Goal: Use online tool/utility: Utilize a website feature to perform a specific function

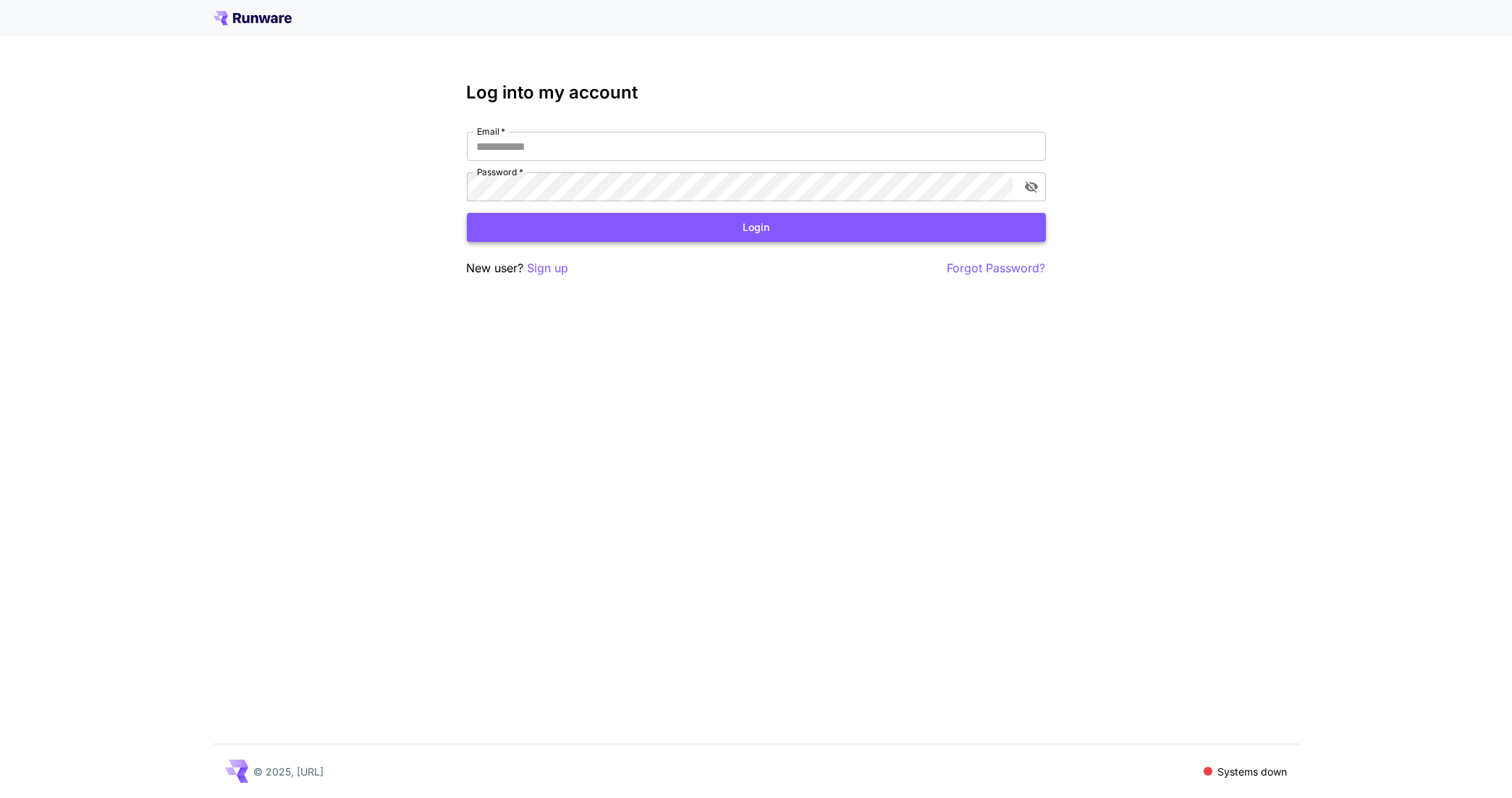
type input "**********"
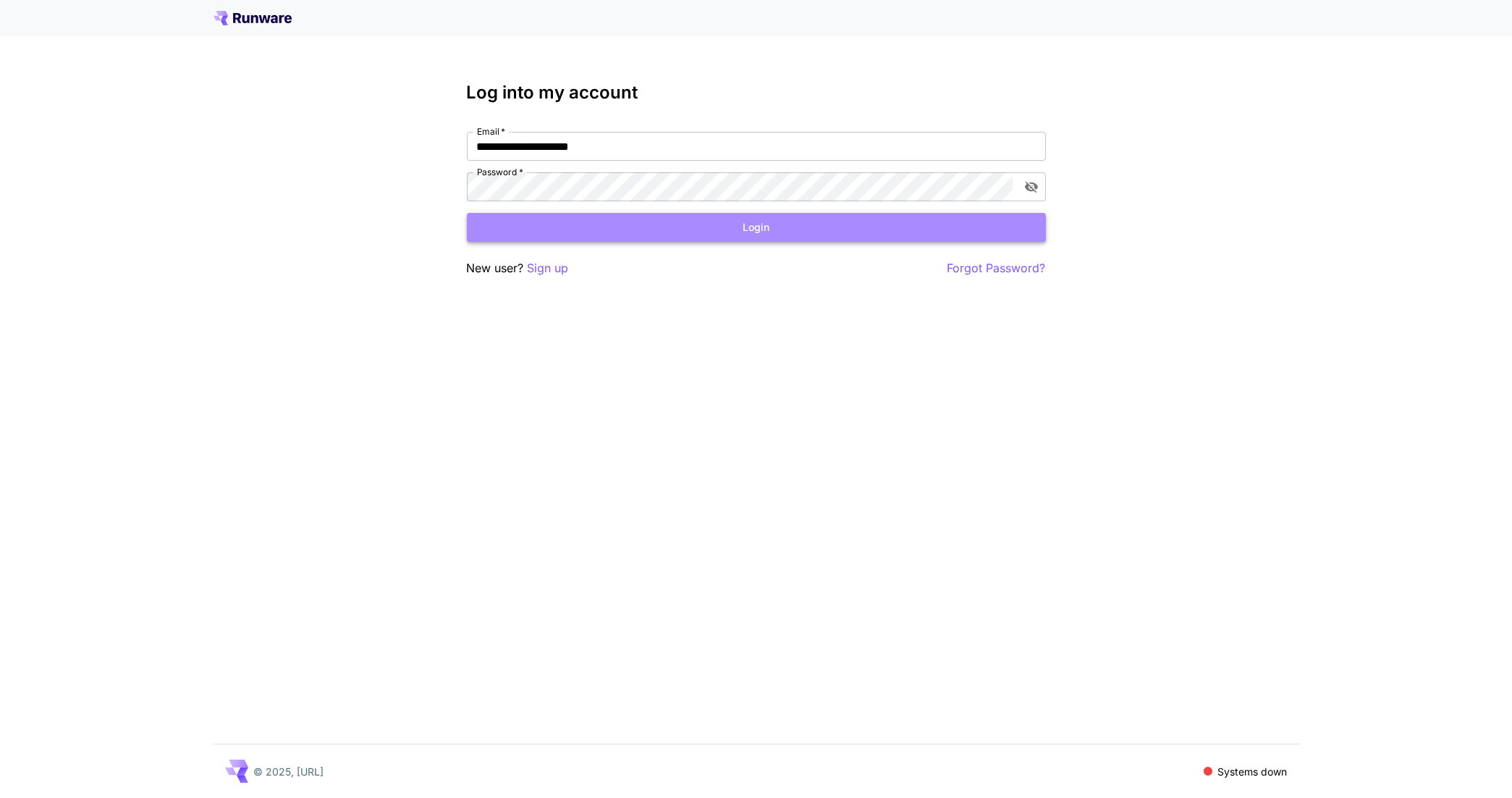
click at [730, 214] on button "Login" at bounding box center [756, 228] width 580 height 29
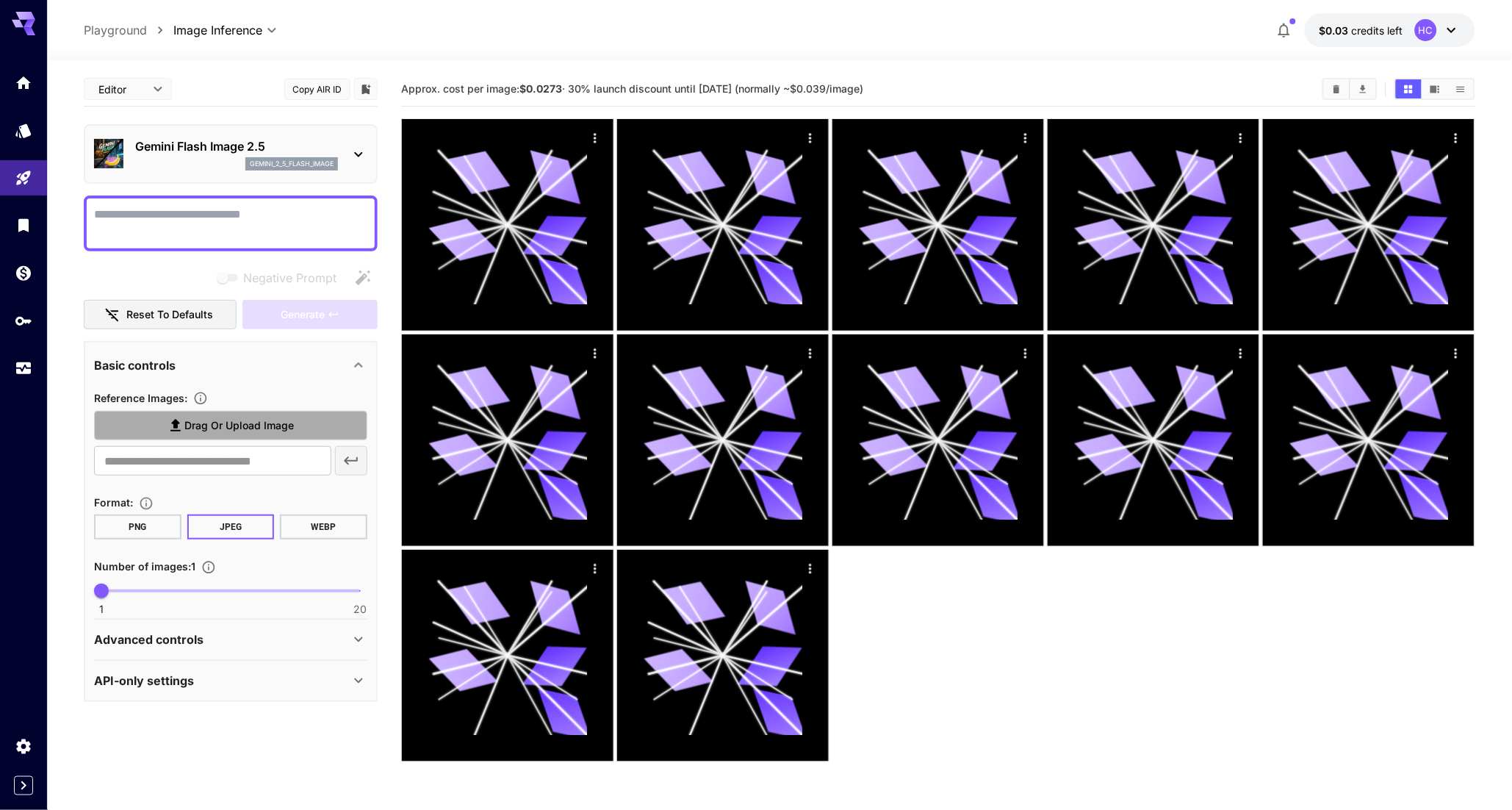
click at [200, 424] on span "Drag or upload image" at bounding box center [239, 426] width 109 height 19
click at [0, 0] on input "Drag or upload image" at bounding box center [0, 0] width 0 height 0
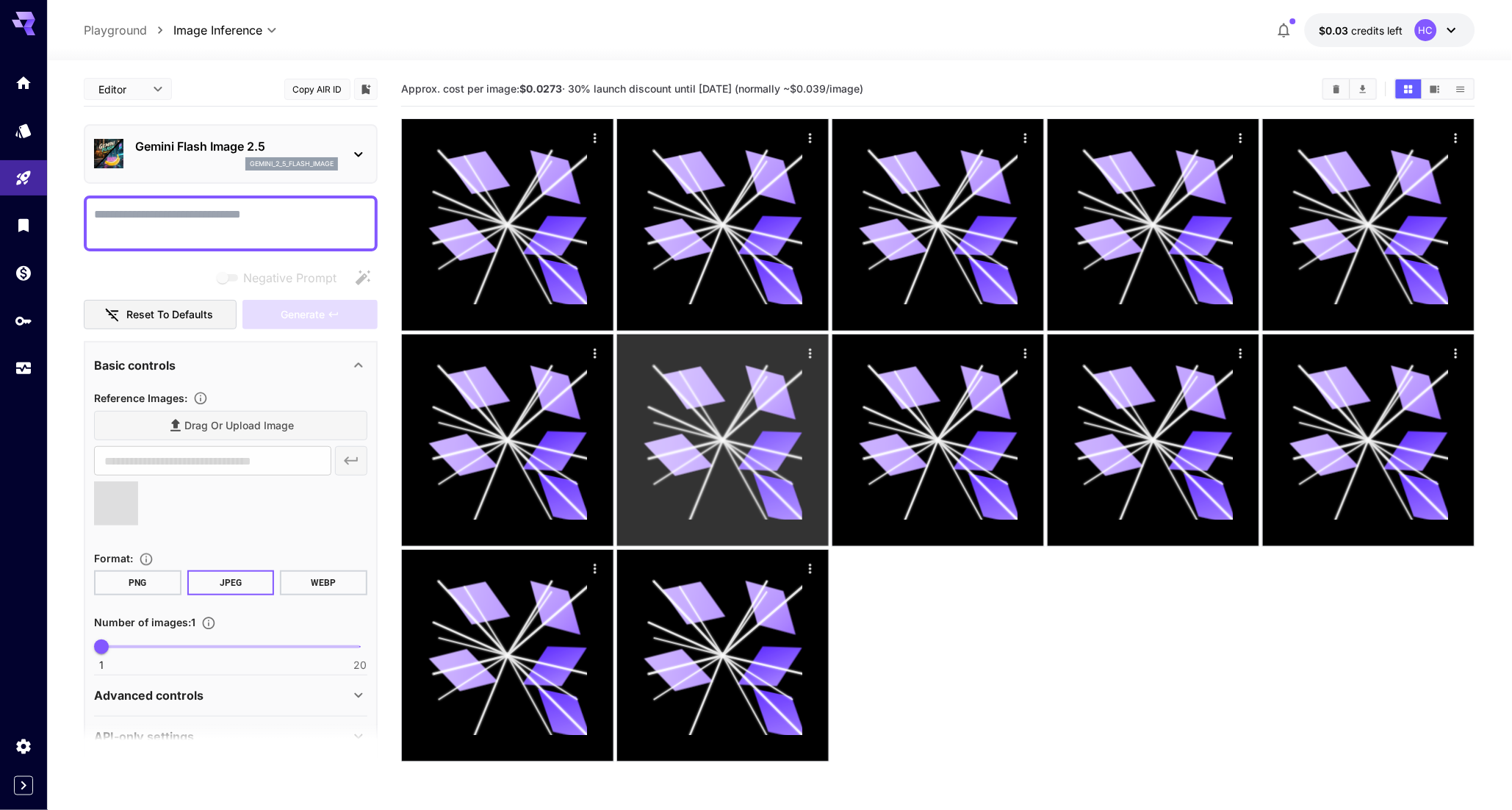
type input "**********"
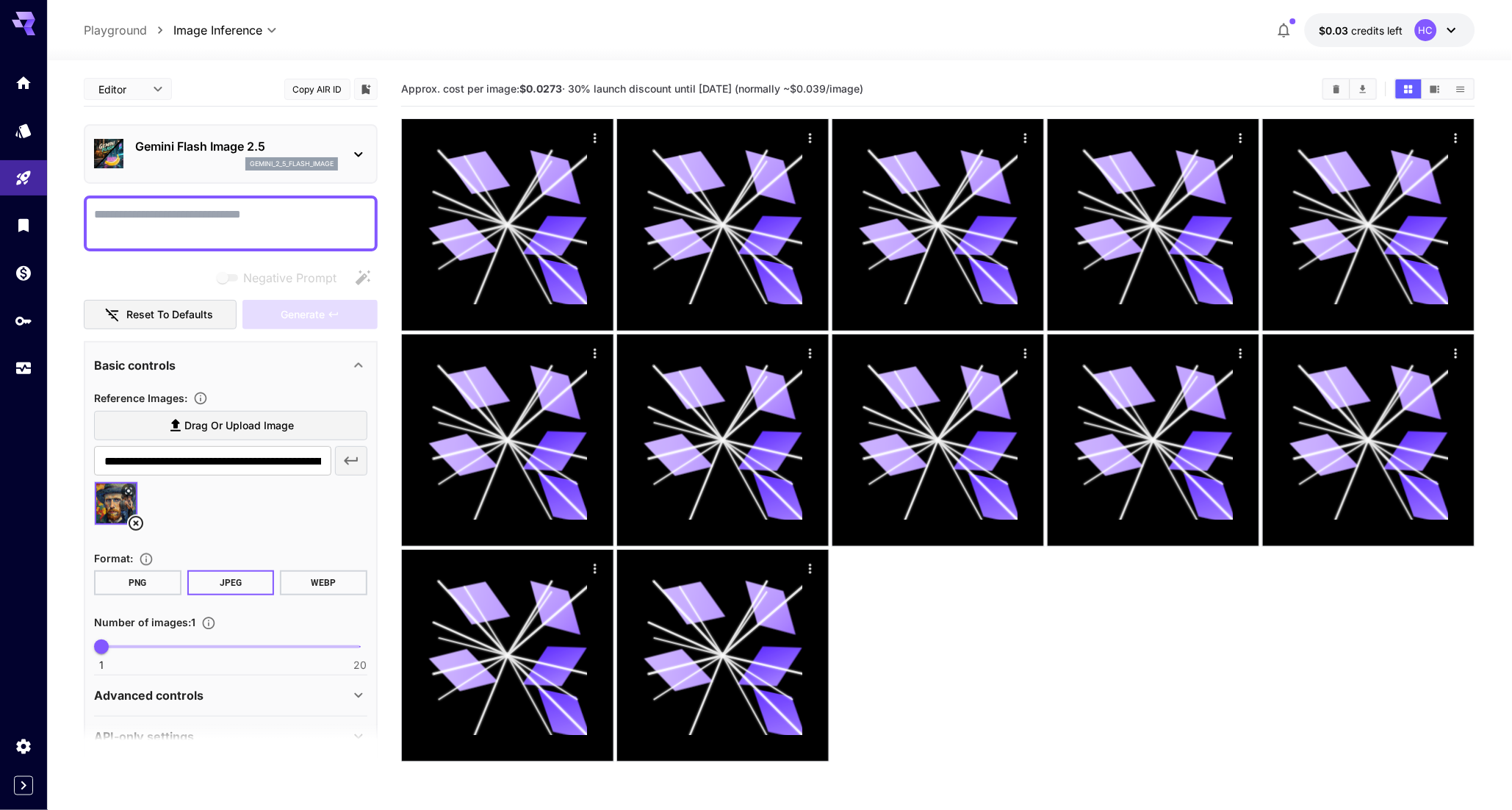
click at [233, 578] on button "JPEG" at bounding box center [231, 583] width 87 height 25
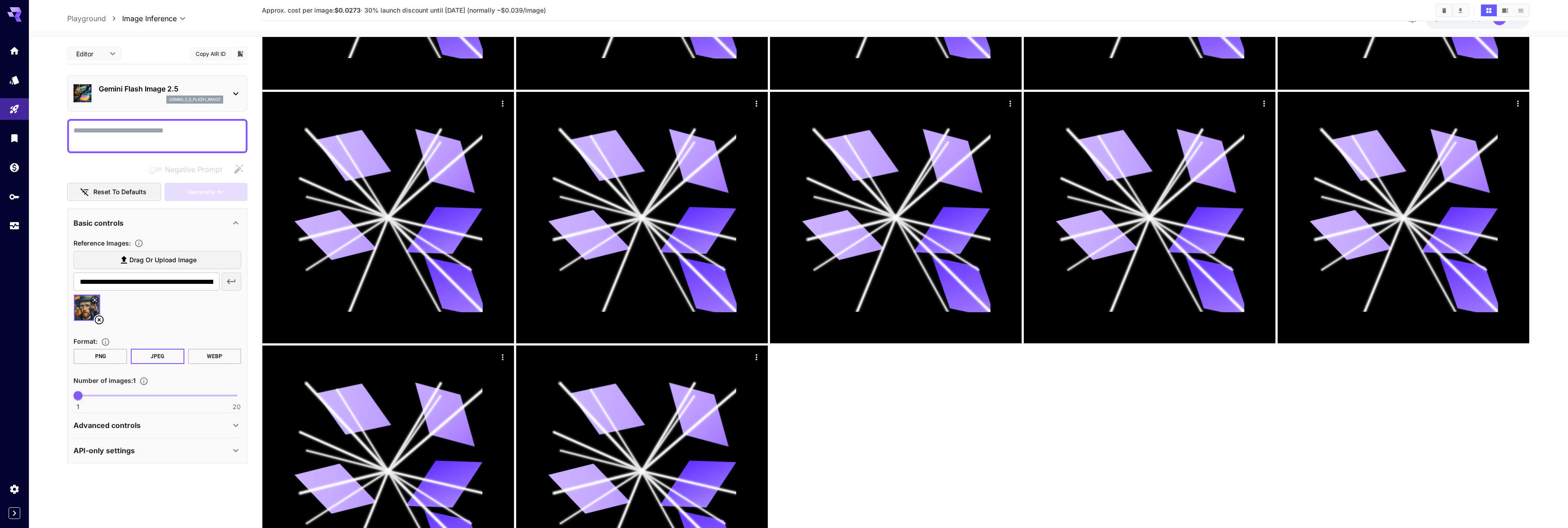
scroll to position [331, 0]
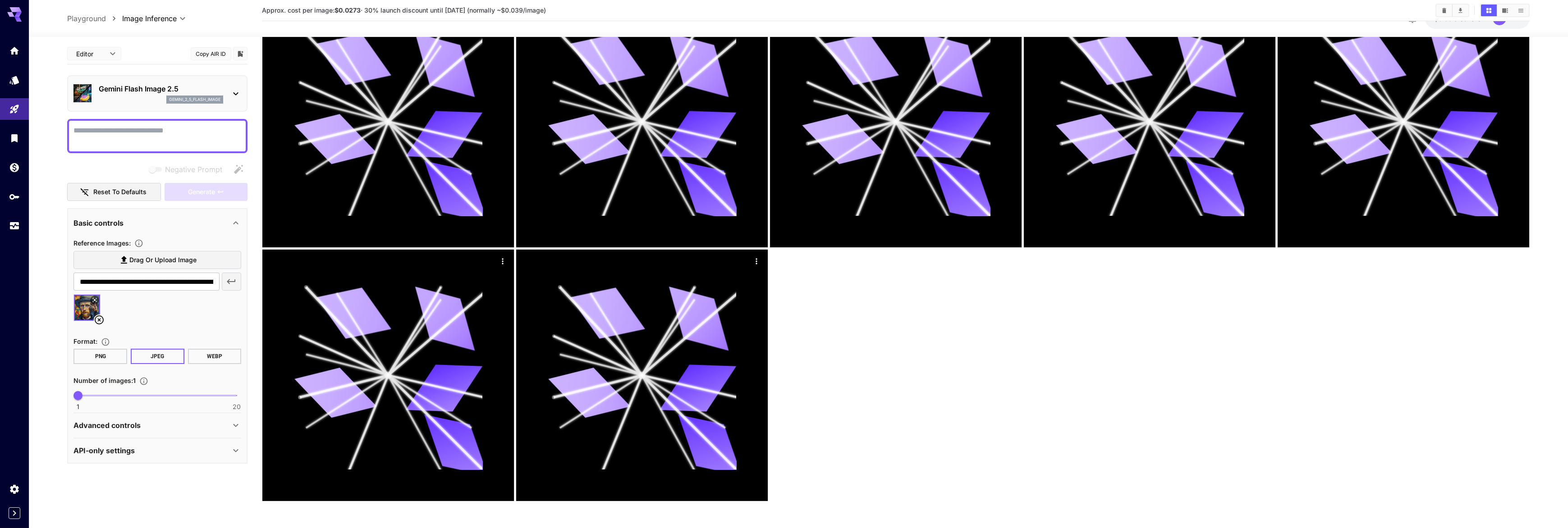
click at [158, 352] on button "JPEG" at bounding box center [158, 356] width 54 height 15
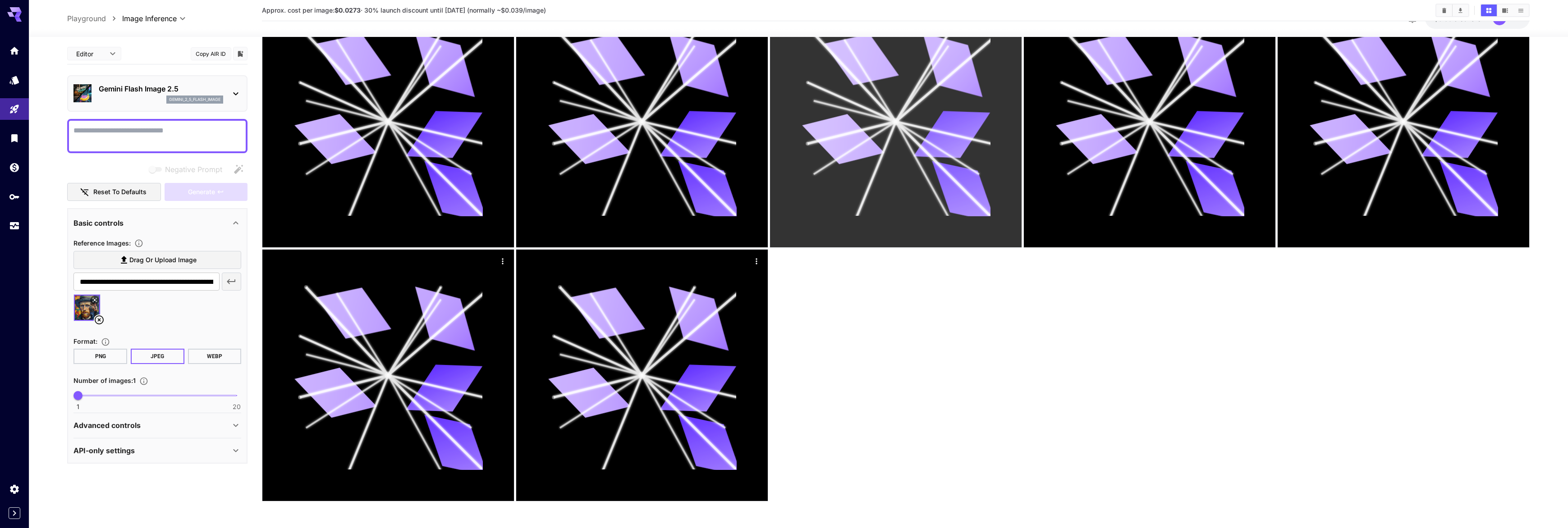
click at [908, 214] on icon at bounding box center [896, 122] width 189 height 189
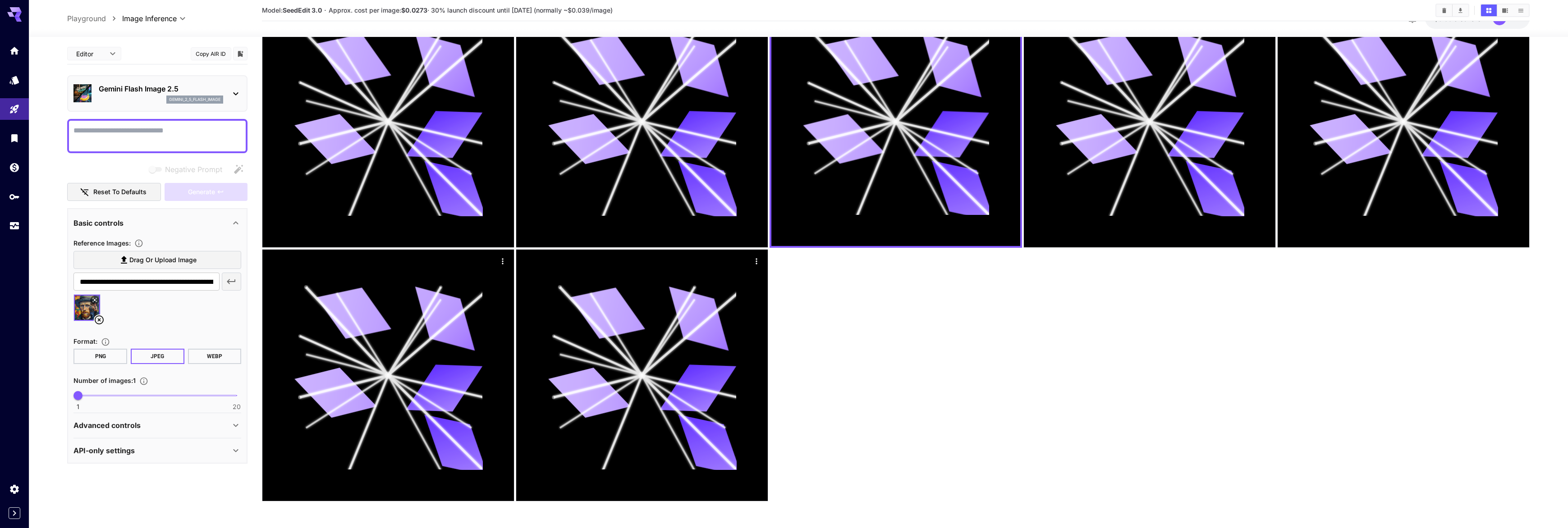
click at [895, 293] on div at bounding box center [895, 122] width 1267 height 760
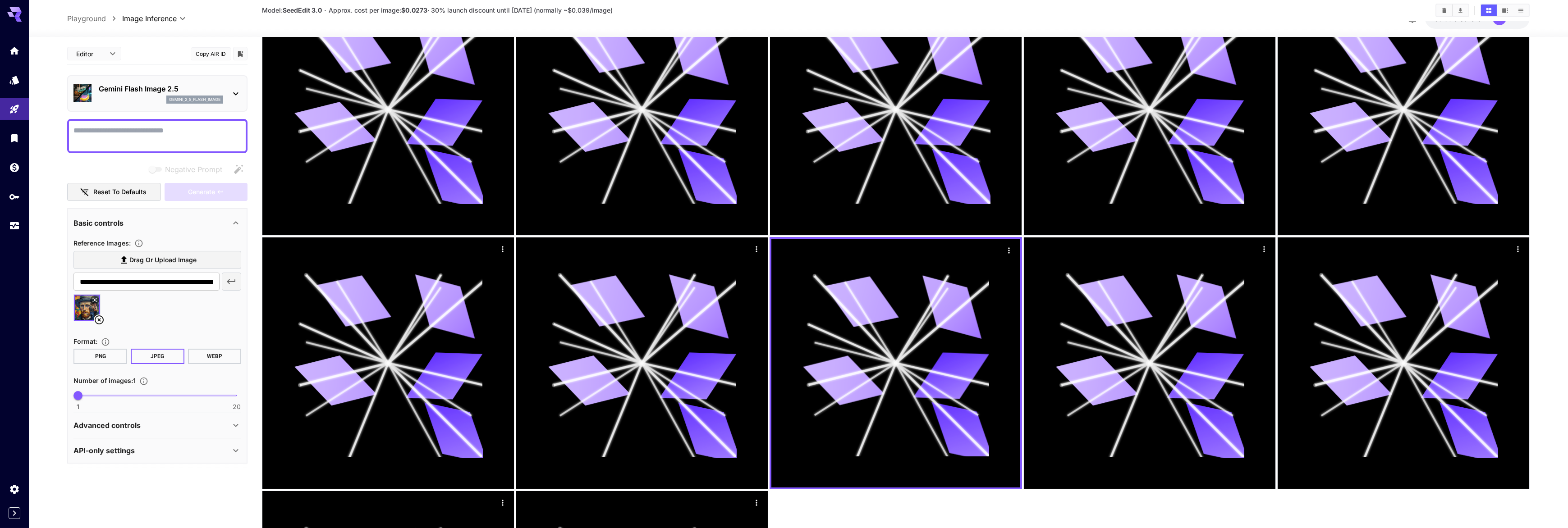
scroll to position [0, 0]
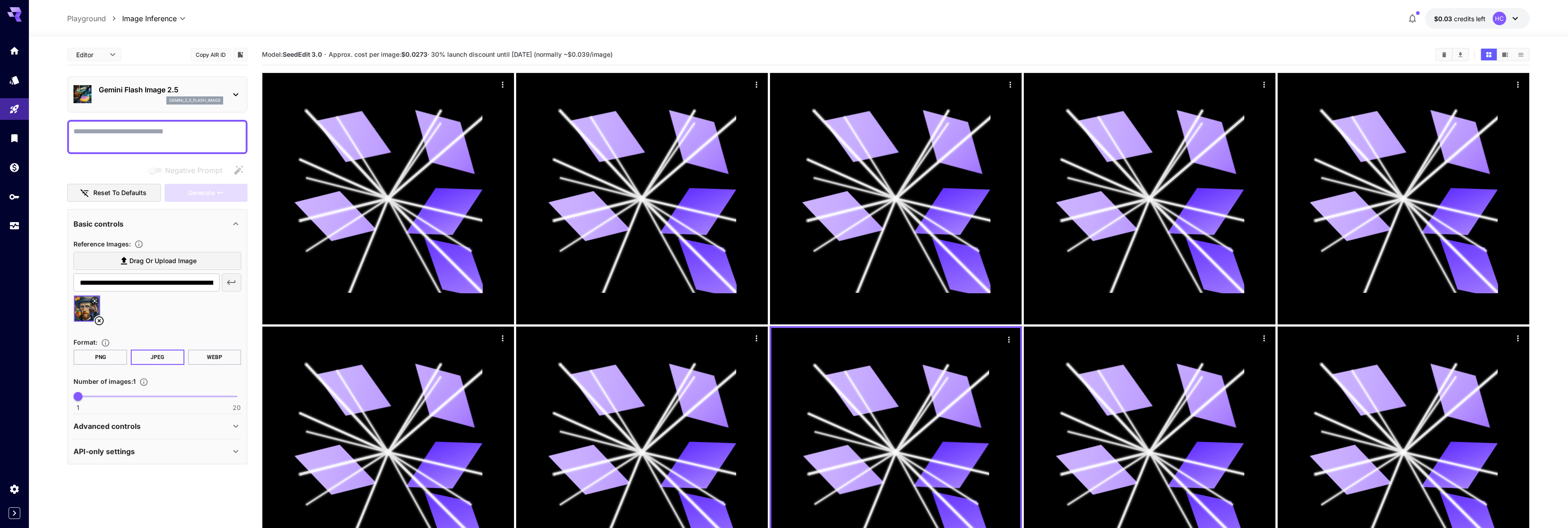
click at [86, 300] on img at bounding box center [86, 308] width 26 height 26
click at [153, 352] on button "JPEG" at bounding box center [158, 357] width 54 height 15
click at [94, 425] on p "Advanced controls" at bounding box center [107, 426] width 67 height 11
click at [232, 415] on div "Advanced controls" at bounding box center [158, 426] width 168 height 22
click at [236, 452] on icon at bounding box center [236, 451] width 11 height 11
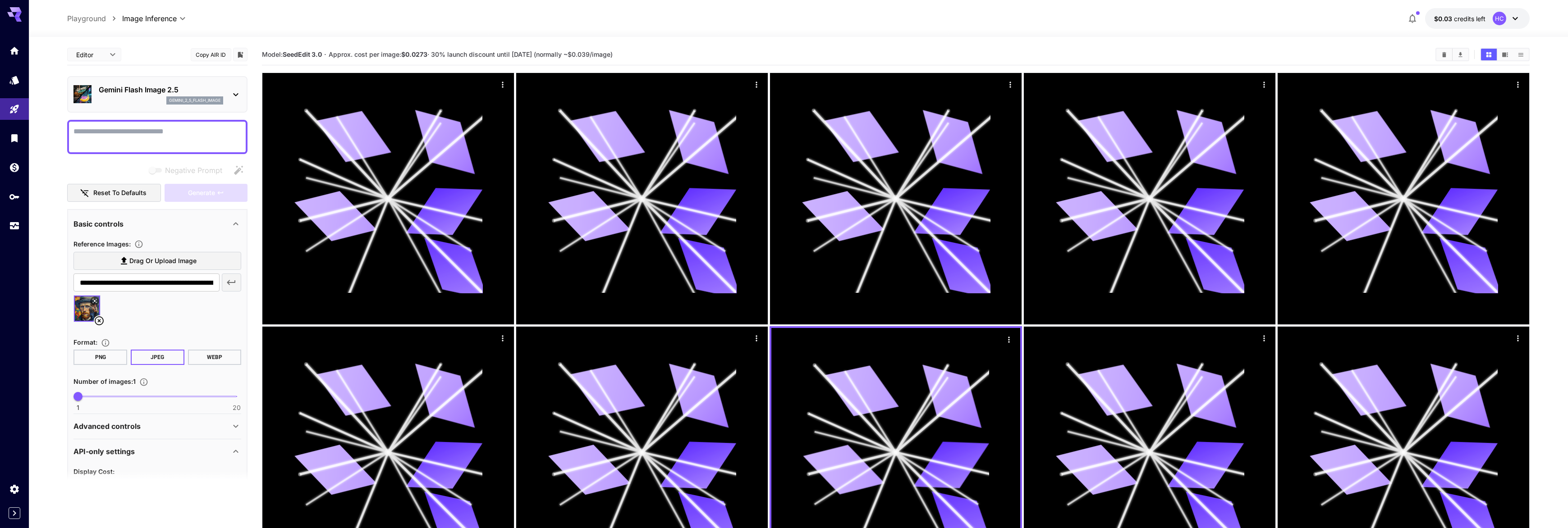
click at [231, 449] on icon at bounding box center [236, 451] width 11 height 11
